Goal: Task Accomplishment & Management: Manage account settings

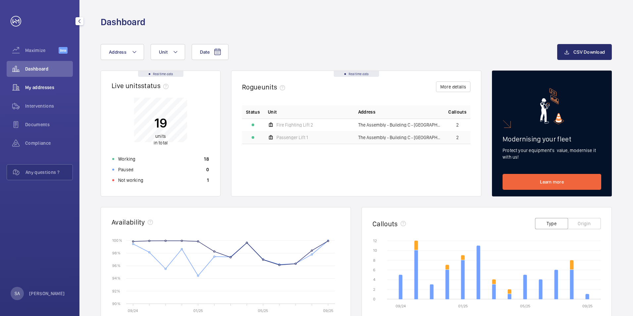
click at [40, 95] on div "My addresses" at bounding box center [40, 88] width 66 height 16
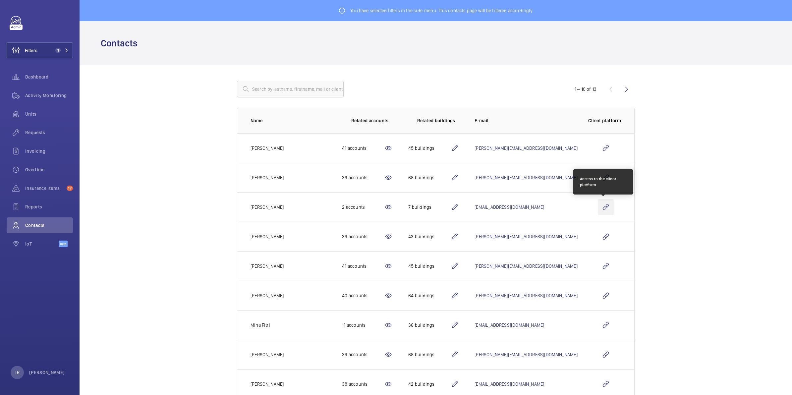
click at [605, 208] on wm-front-icon-button at bounding box center [606, 207] width 16 height 16
click at [599, 207] on wm-front-icon-button at bounding box center [606, 207] width 16 height 16
click at [53, 46] on button "Filters 1" at bounding box center [40, 50] width 66 height 16
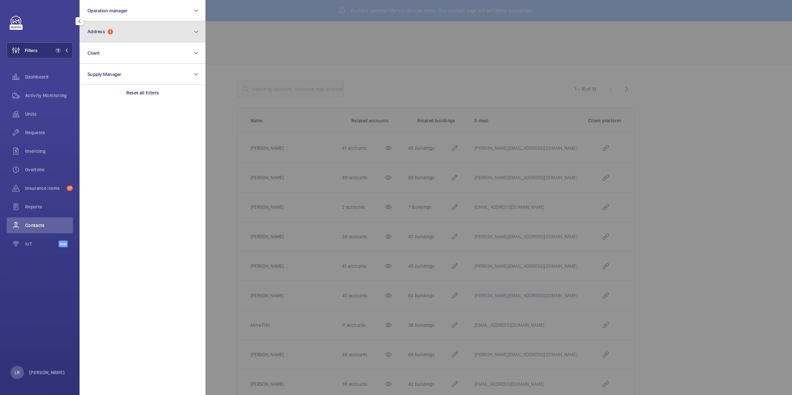
click at [108, 34] on span "Address 1" at bounding box center [100, 32] width 26 height 6
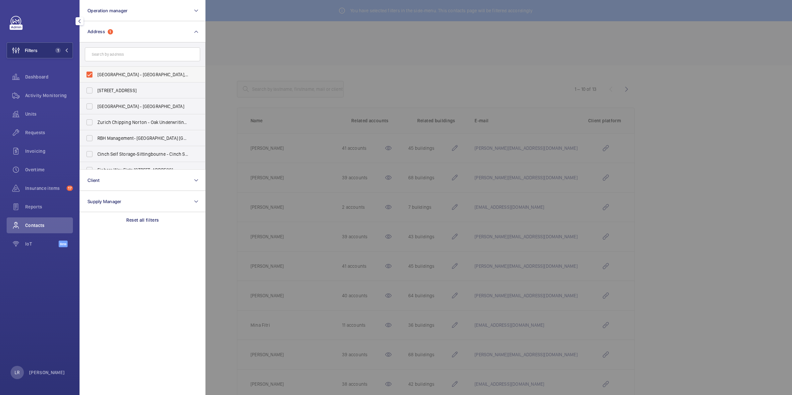
click at [94, 72] on label "Bradstowe House - Bradstowe House, HARROW HA1 1EH" at bounding box center [137, 75] width 115 height 16
click at [94, 72] on input "Bradstowe House - Bradstowe House, HARROW HA1 1EH" at bounding box center [89, 74] width 13 height 13
checkbox input "false"
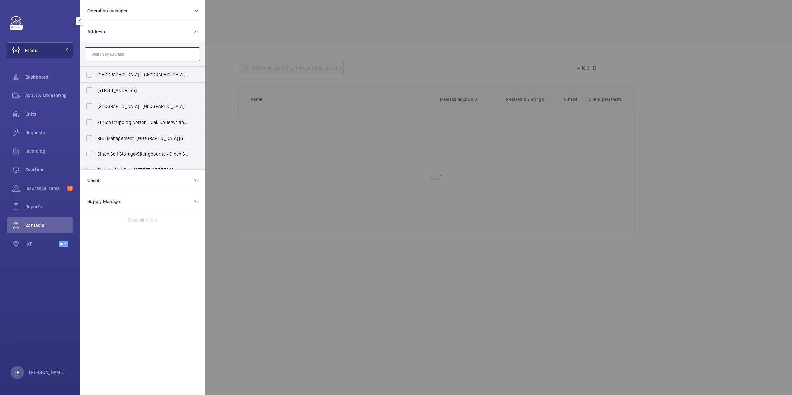
click at [115, 52] on input "text" at bounding box center [142, 54] width 115 height 14
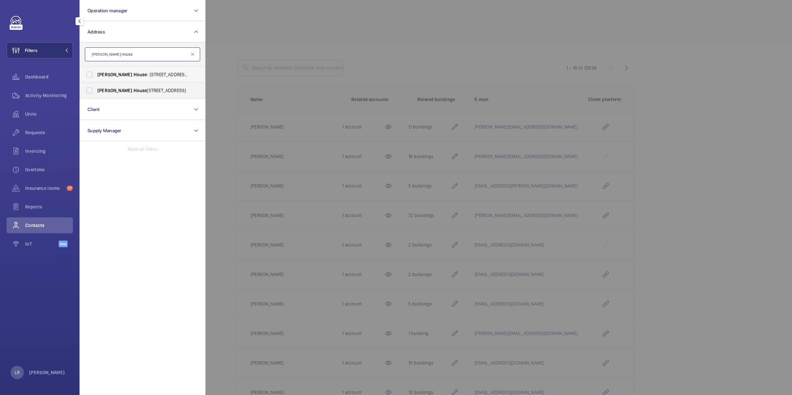
type input "Brent House"
click at [139, 76] on span "Brent House - 349 High Rd, WEMBLEY HA9 6EJ" at bounding box center [142, 74] width 91 height 7
drag, startPoint x: 139, startPoint y: 76, endPoint x: 88, endPoint y: 74, distance: 51.4
click at [85, 75] on label "Brent House - 349 High Rd, WEMBLEY HA9 6EJ" at bounding box center [137, 75] width 115 height 16
click at [85, 75] on input "Brent House - 349 High Rd, WEMBLEY HA9 6EJ" at bounding box center [89, 74] width 13 height 13
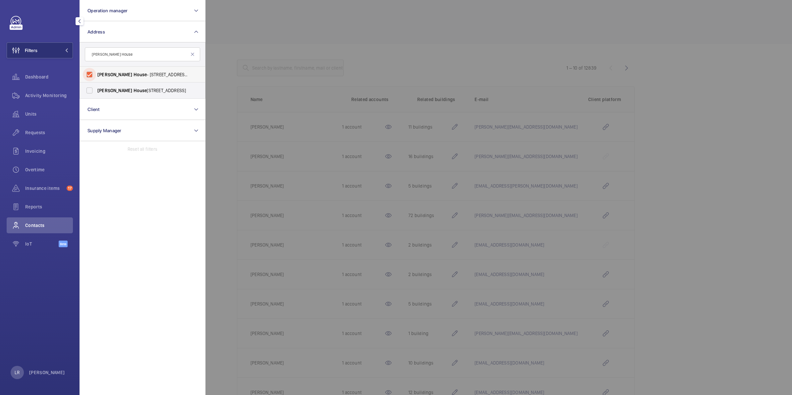
checkbox input "true"
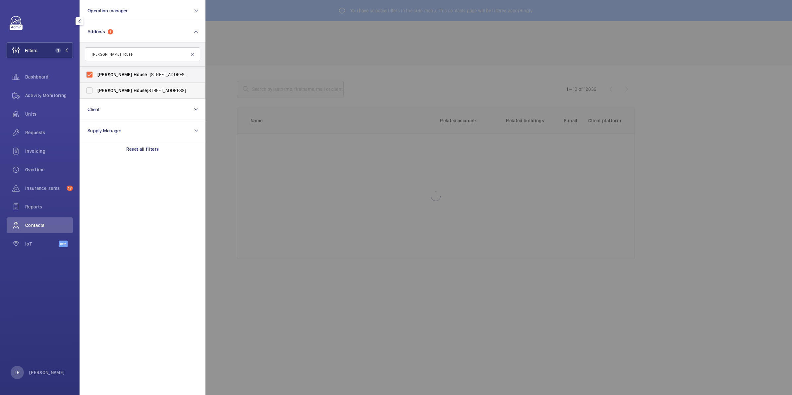
click at [87, 84] on label "Brent House , 349 High Road, Wembley, London, HA9 6ET - High Road, WEMBLEY HA9" at bounding box center [137, 90] width 115 height 16
click at [87, 84] on input "Brent House , 349 High Road, Wembley, London, HA9 6ET - High Road, WEMBLEY HA9" at bounding box center [89, 90] width 13 height 13
checkbox input "true"
click at [263, 61] on div at bounding box center [601, 197] width 792 height 395
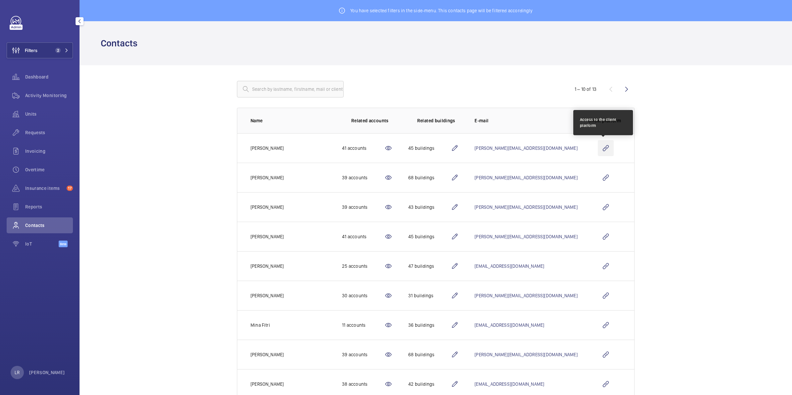
click at [602, 147] on wm-front-icon-button at bounding box center [606, 148] width 16 height 16
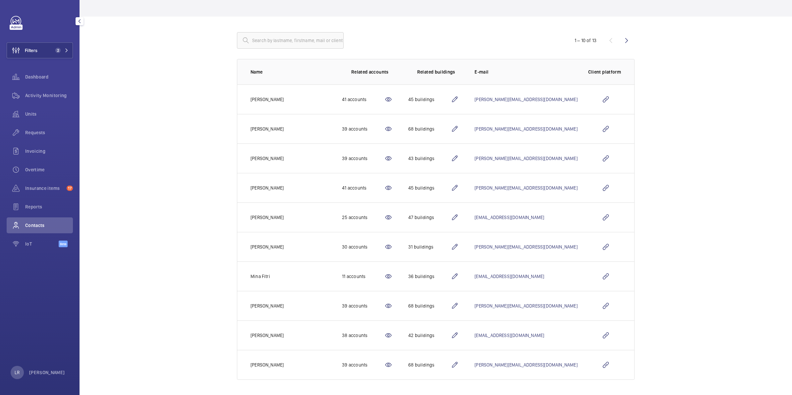
scroll to position [50, 0]
click at [615, 40] on div "1 – 10 of 13" at bounding box center [595, 40] width 80 height 8
click at [619, 36] on wm-front-icon-button at bounding box center [627, 40] width 16 height 16
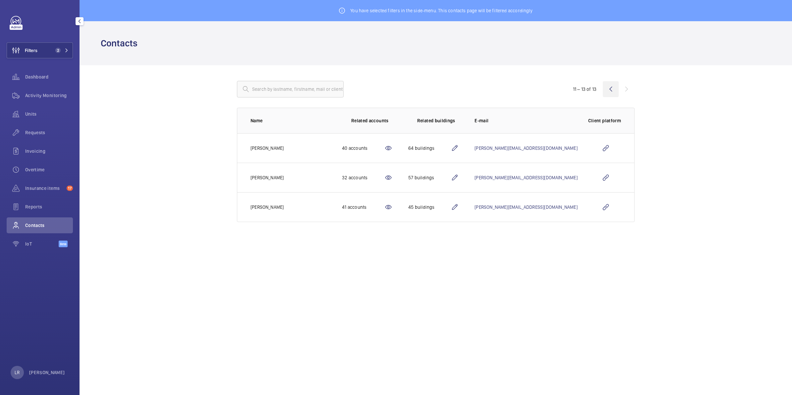
click at [605, 90] on wm-front-icon-button at bounding box center [611, 89] width 16 height 16
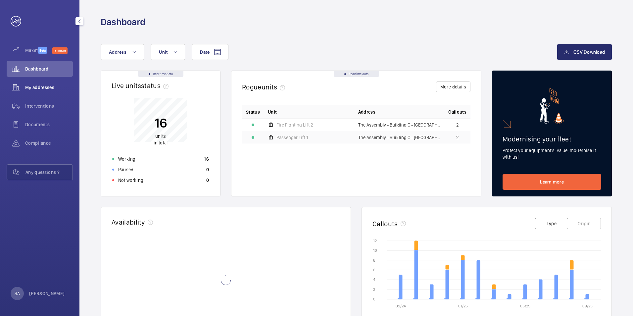
click at [47, 94] on div "My addresses" at bounding box center [40, 88] width 66 height 16
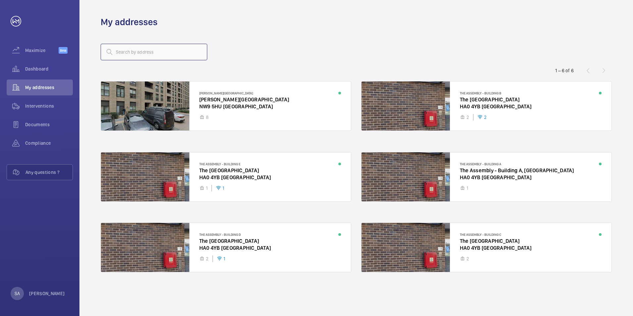
click at [148, 56] on input "text" at bounding box center [154, 52] width 107 height 17
click at [199, 53] on input "text" at bounding box center [154, 52] width 107 height 17
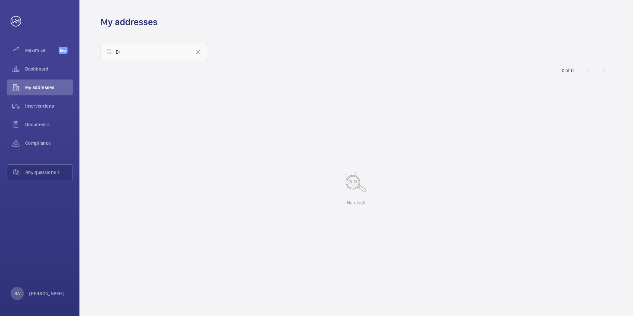
type input "B"
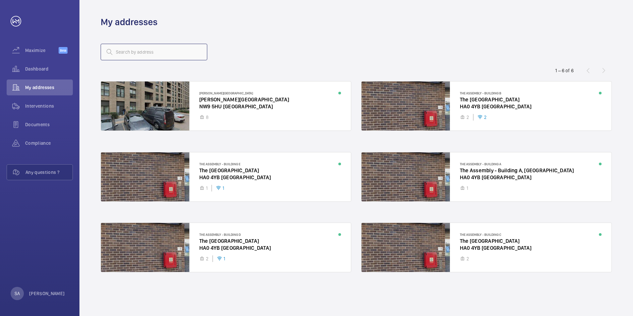
type input "b"
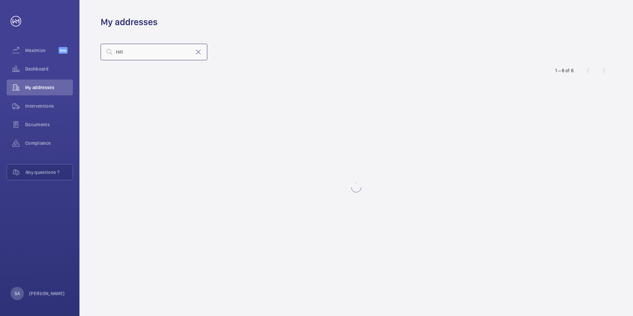
type input "HA1"
click at [198, 51] on mat-icon at bounding box center [198, 52] width 8 height 8
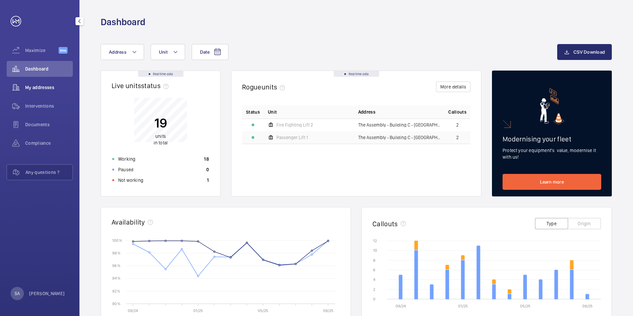
click at [59, 93] on div "My addresses" at bounding box center [40, 88] width 66 height 16
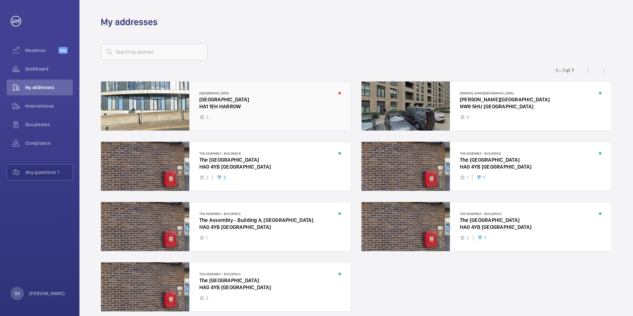
click at [223, 104] on div at bounding box center [226, 106] width 250 height 49
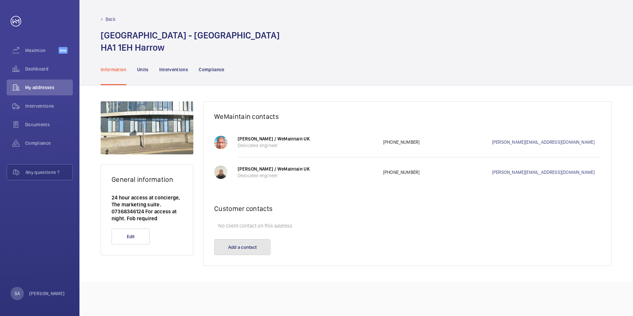
click at [252, 245] on button "Add a contact" at bounding box center [242, 247] width 56 height 16
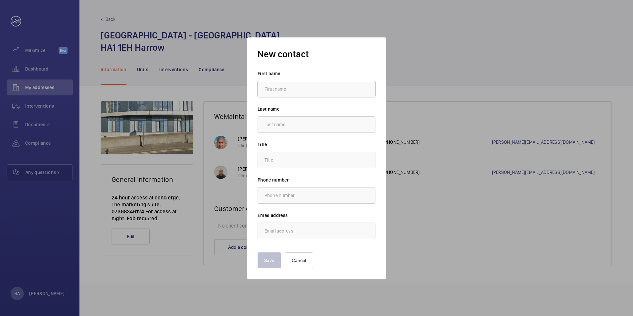
click at [284, 90] on input "text" at bounding box center [317, 89] width 118 height 17
click at [273, 87] on input "Sumiya" at bounding box center [317, 89] width 118 height 17
type input "Sumaiya"
click at [282, 124] on input "text" at bounding box center [317, 124] width 118 height 17
type input "Ahmed"
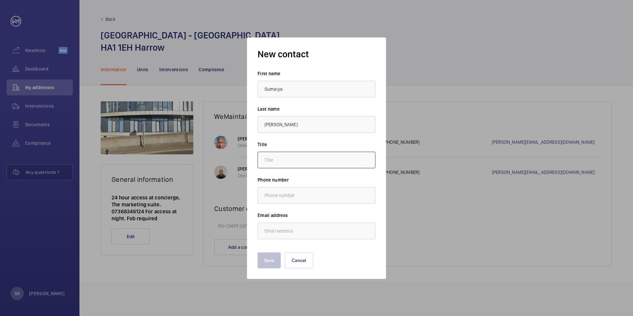
click at [283, 164] on input "text" at bounding box center [317, 160] width 118 height 17
type input "."
click at [285, 228] on input "email" at bounding box center [317, 231] width 118 height 17
click at [315, 230] on input "email" at bounding box center [317, 231] width 118 height 17
paste input "s.ahmed@hc-gb.com"
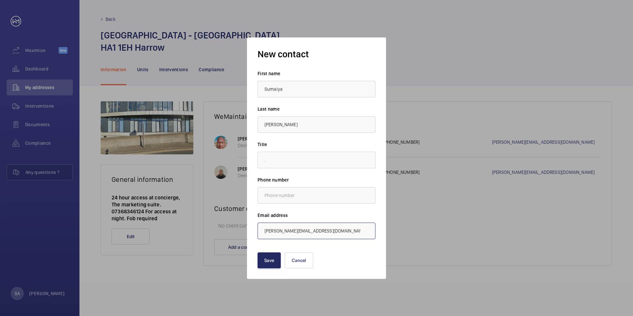
type input "s.ahmed@hc-gb.com"
click at [266, 258] on button "Save" at bounding box center [269, 260] width 23 height 16
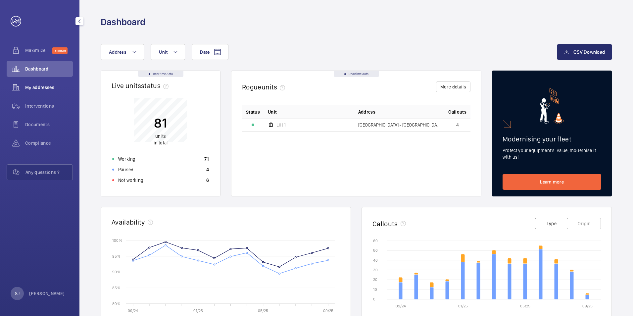
click at [48, 92] on div "My addresses" at bounding box center [40, 88] width 66 height 16
